Goal: Transaction & Acquisition: Purchase product/service

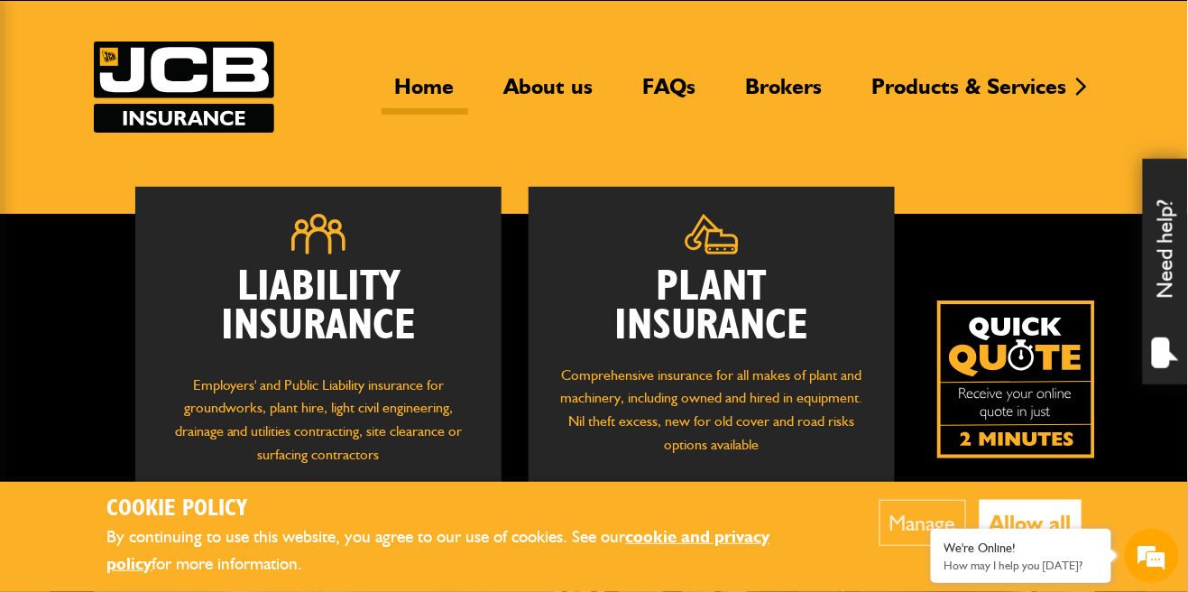
scroll to position [105, 0]
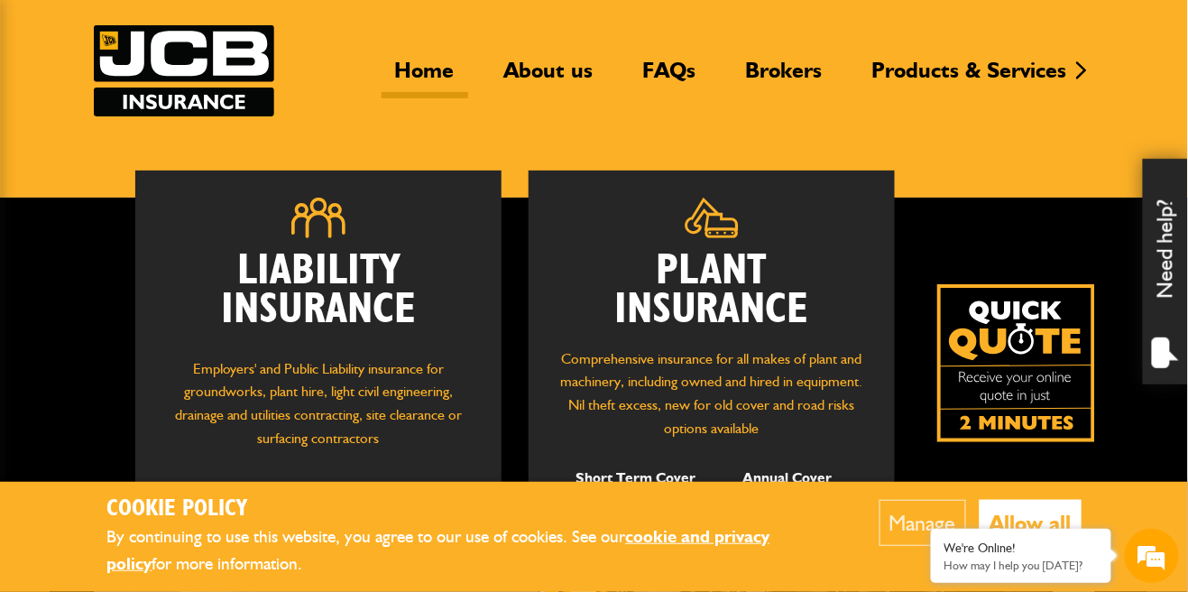
click at [70, 475] on div "Liability Insurance Employers' and Public Liability insurance for groundworks, …" at bounding box center [594, 535] width 1188 height 674
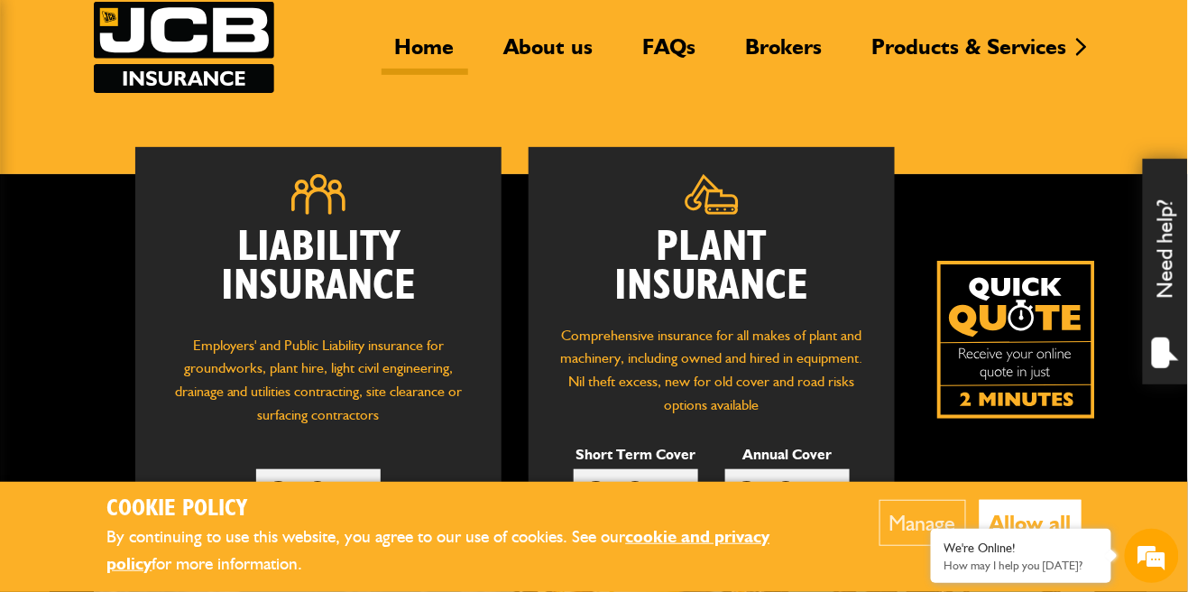
scroll to position [0, 0]
click at [662, 487] on link "Get Quote" at bounding box center [636, 488] width 125 height 38
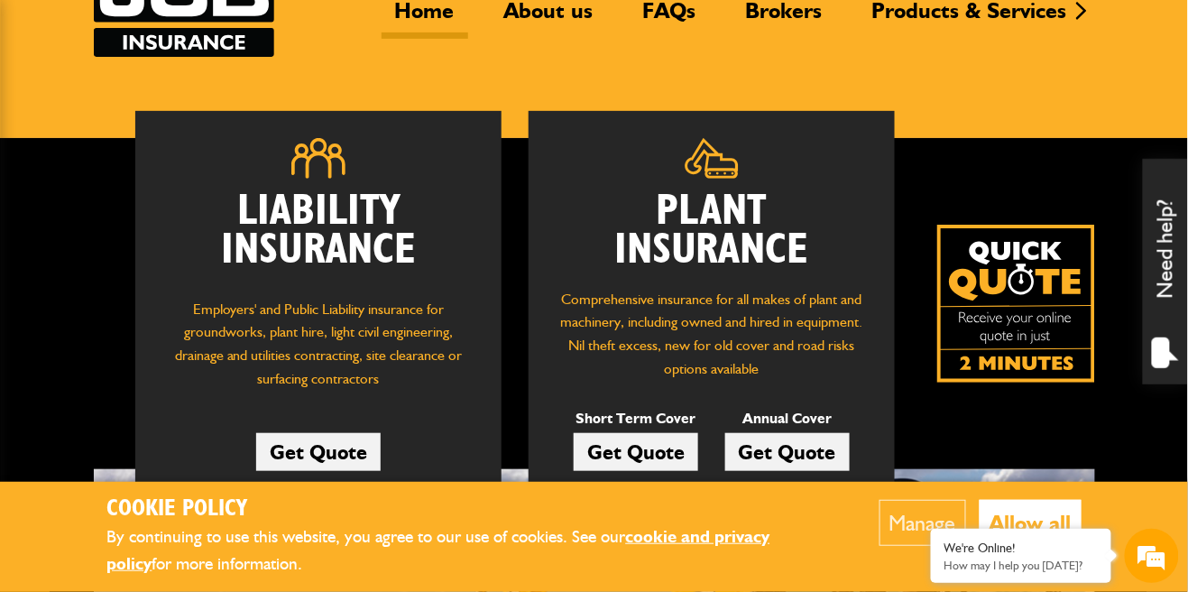
scroll to position [175, 0]
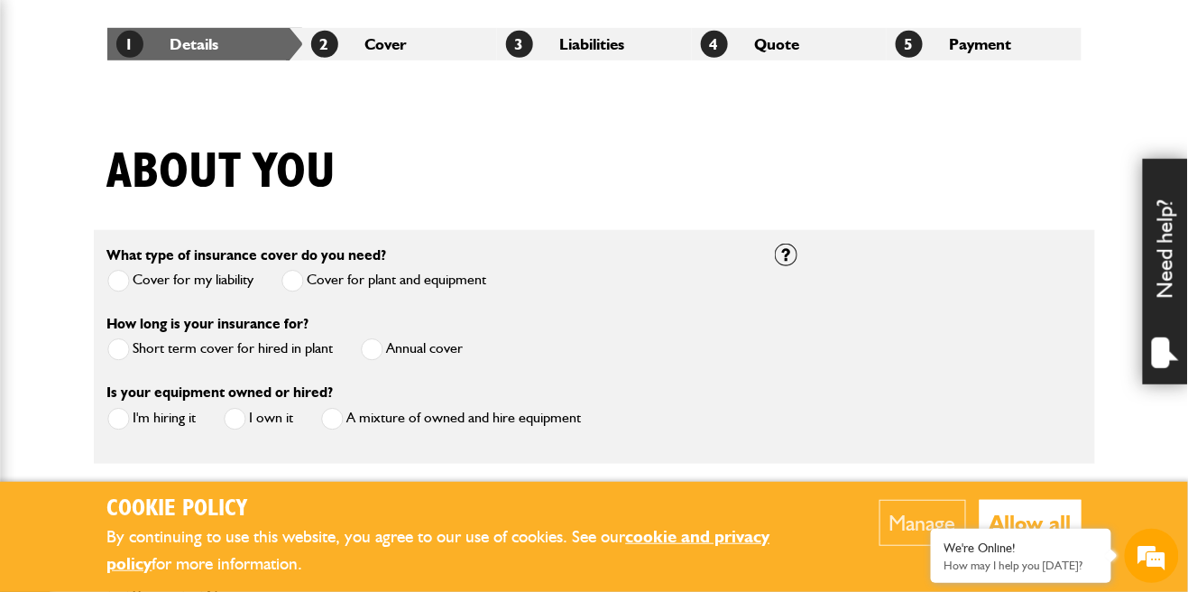
scroll to position [334, 0]
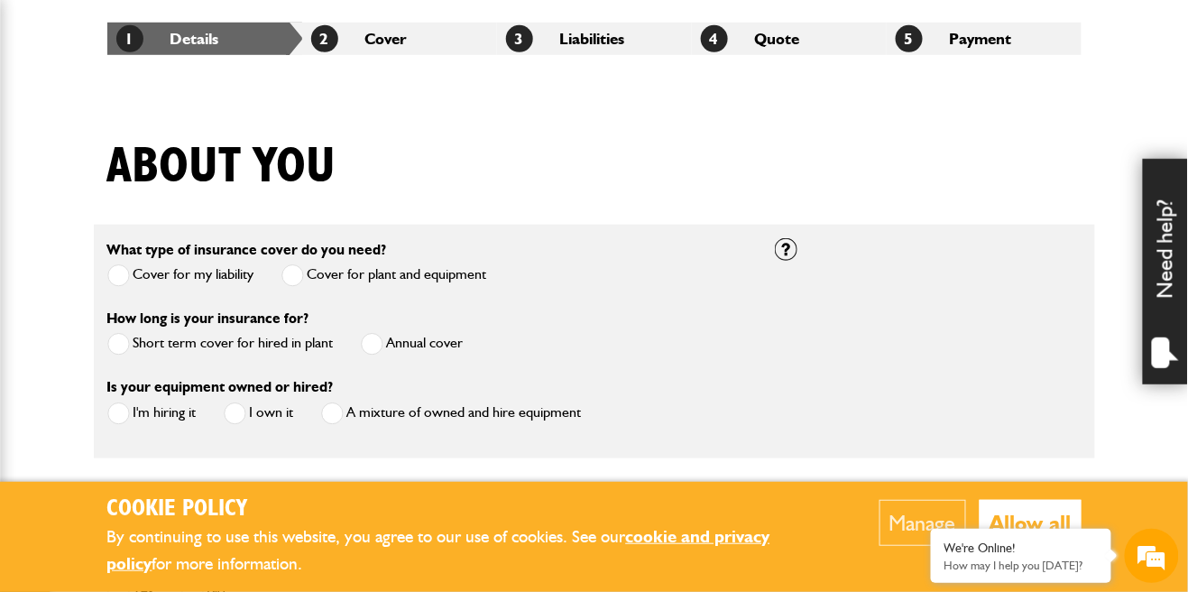
click at [125, 342] on span at bounding box center [118, 344] width 23 height 23
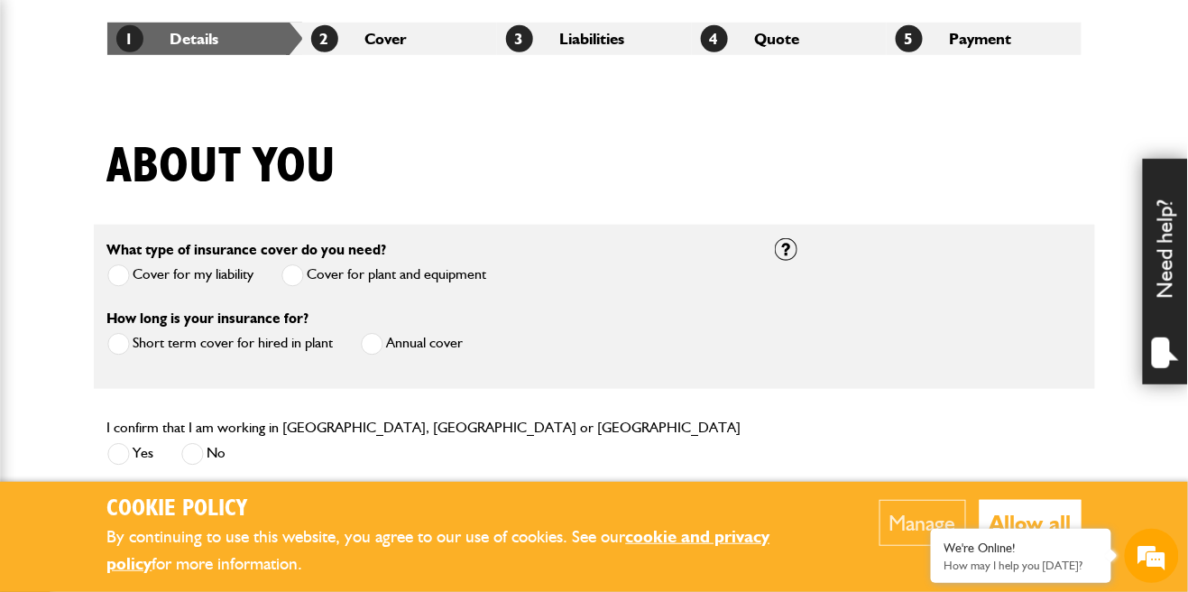
scroll to position [327, 0]
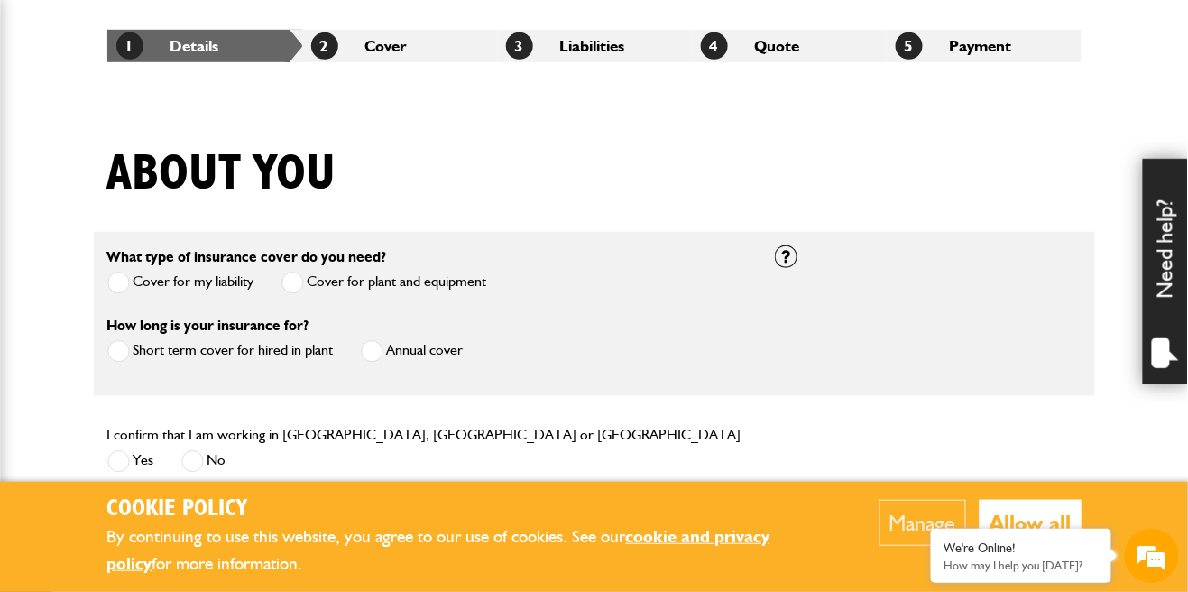
click at [118, 470] on span at bounding box center [118, 461] width 23 height 23
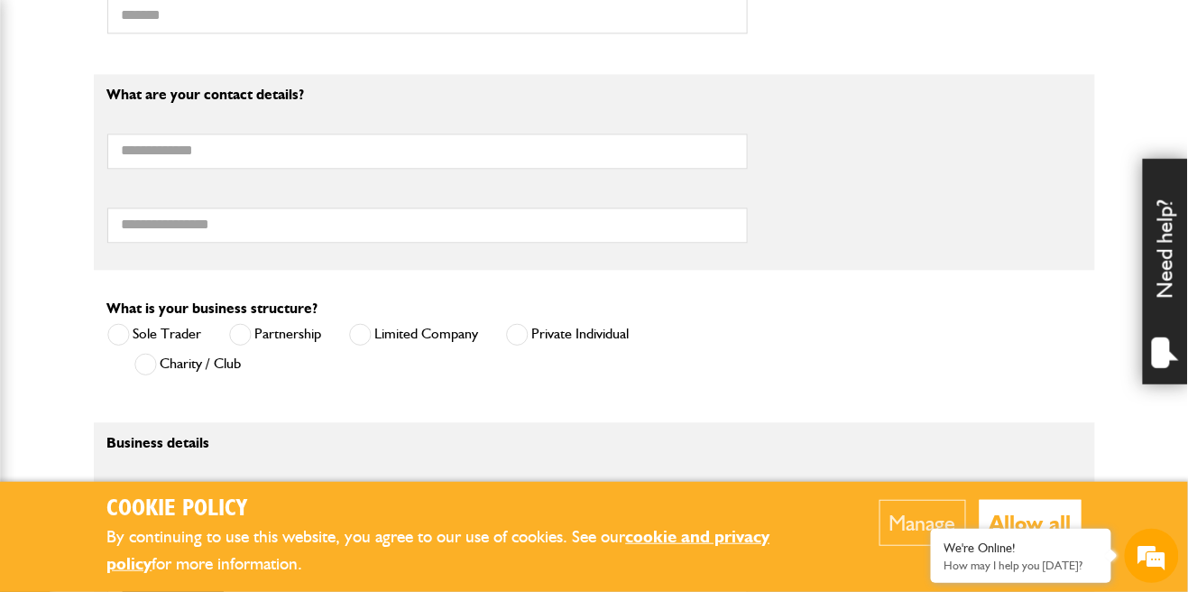
scroll to position [1015, 0]
click at [547, 337] on label "Private Individual" at bounding box center [568, 333] width 124 height 23
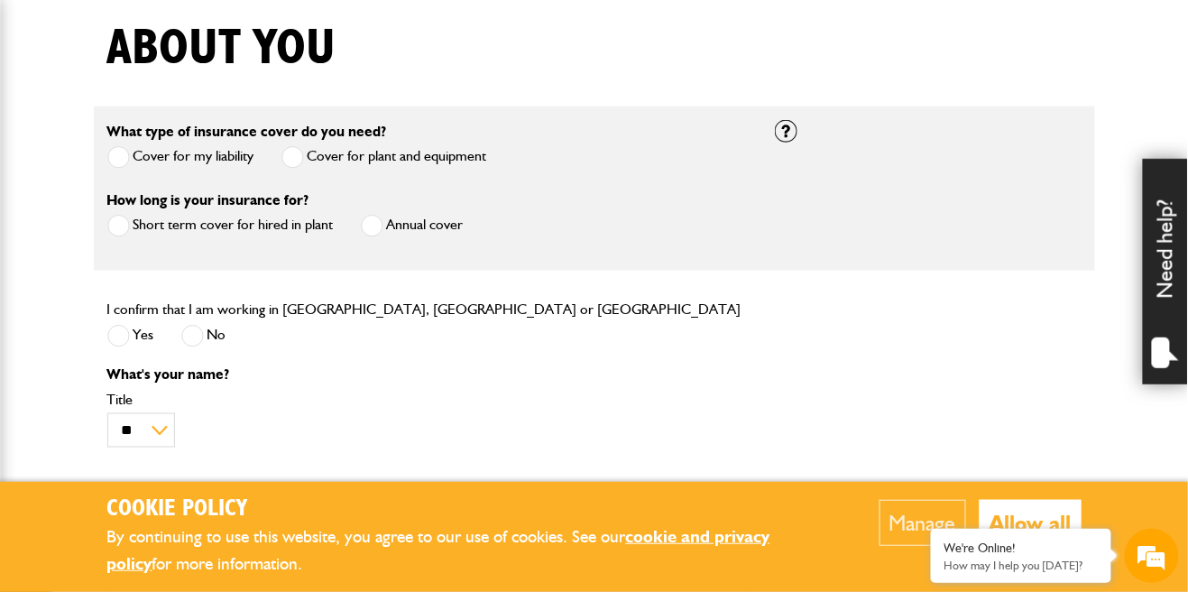
scroll to position [448, 0]
